Goal: Understand process/instructions: Learn how to perform a task or action

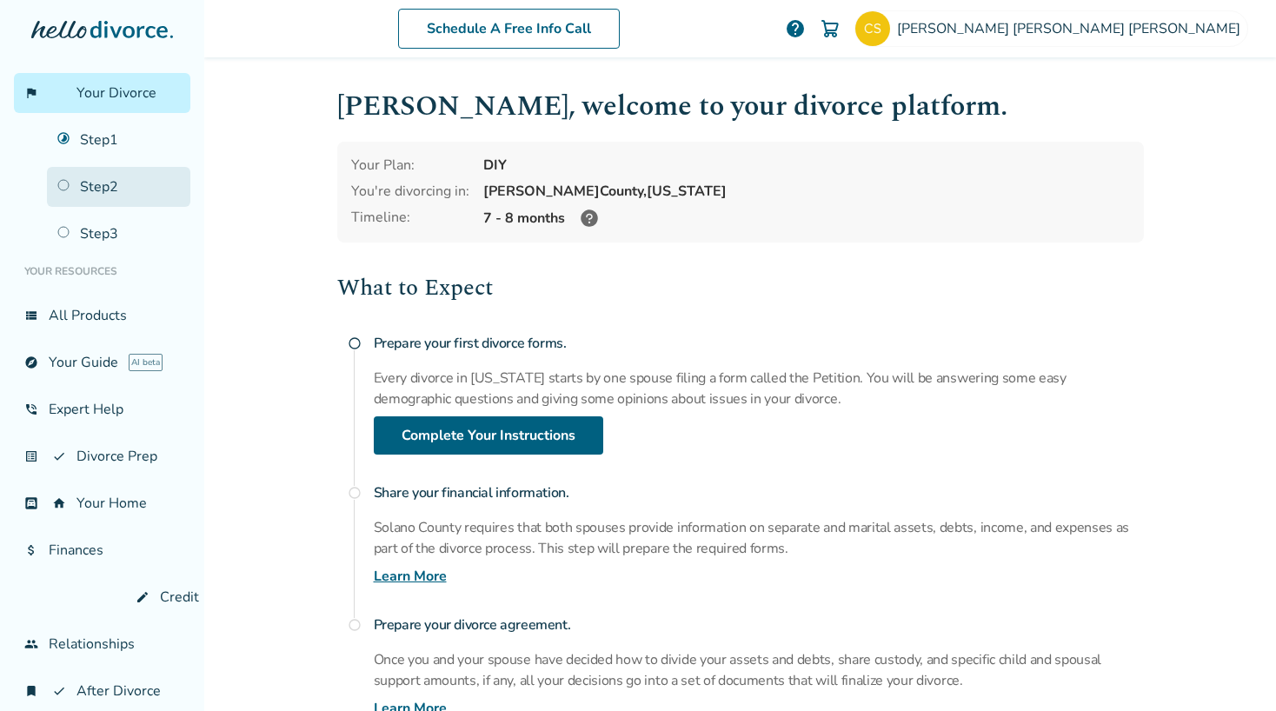
click at [96, 187] on link "Step 2" at bounding box center [118, 187] width 143 height 40
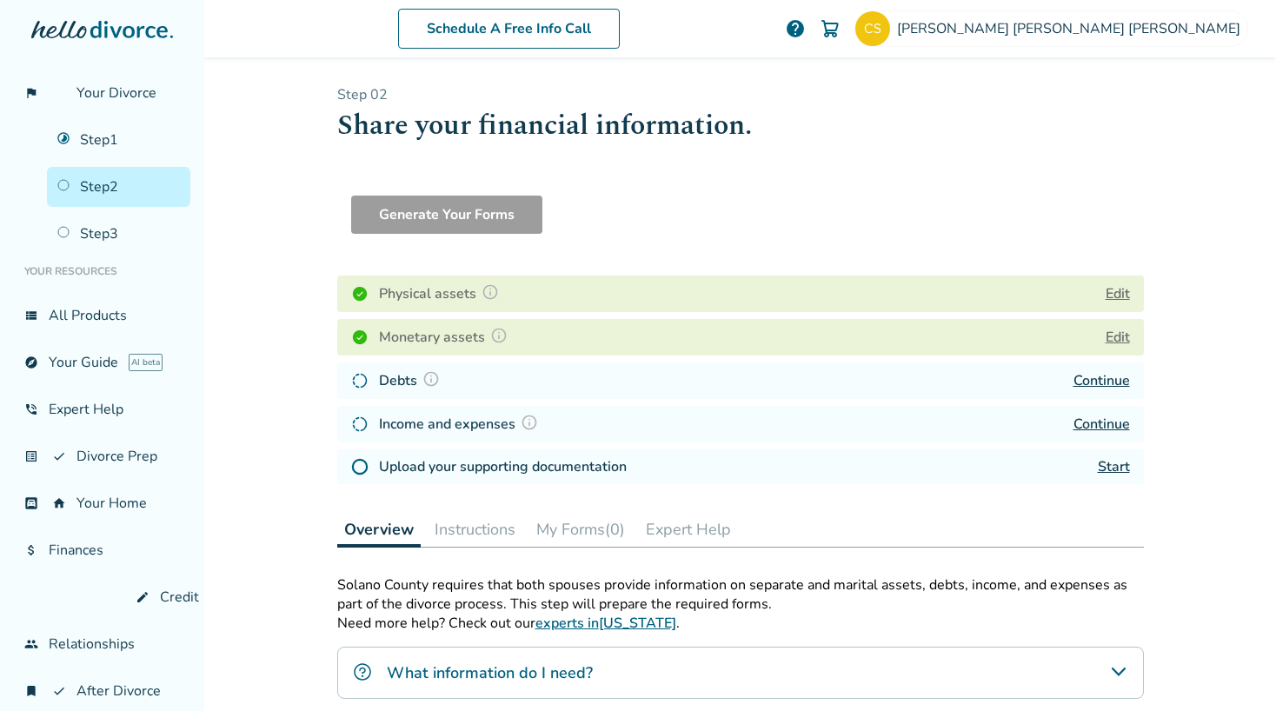
click at [1097, 376] on link "Continue" at bounding box center [1102, 380] width 57 height 19
